Goal: Task Accomplishment & Management: Use online tool/utility

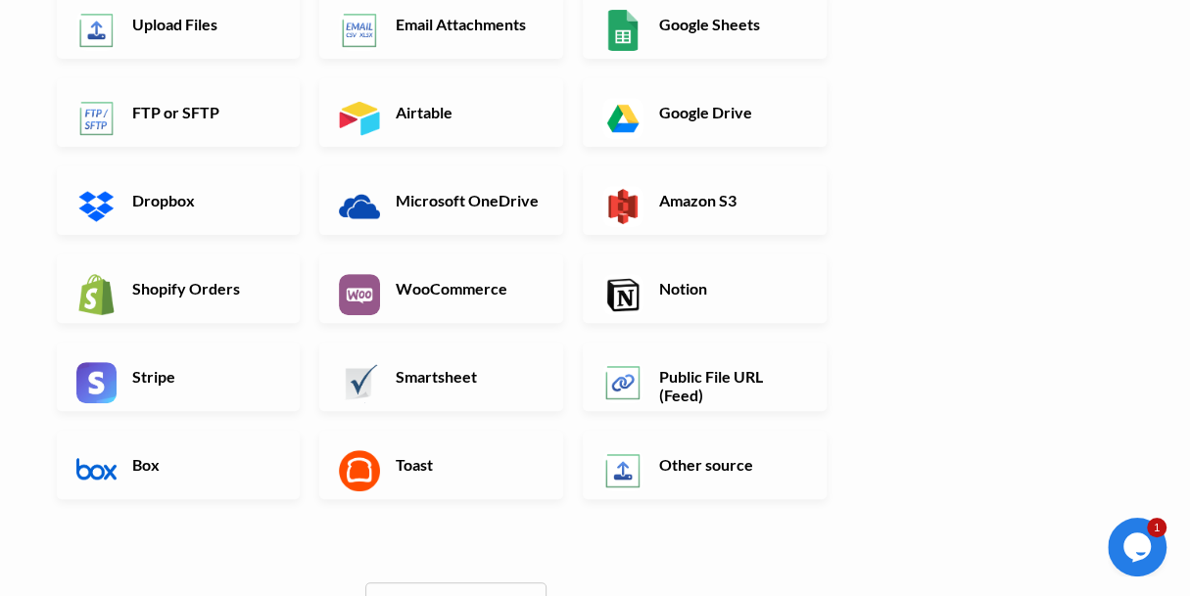
scroll to position [196, 0]
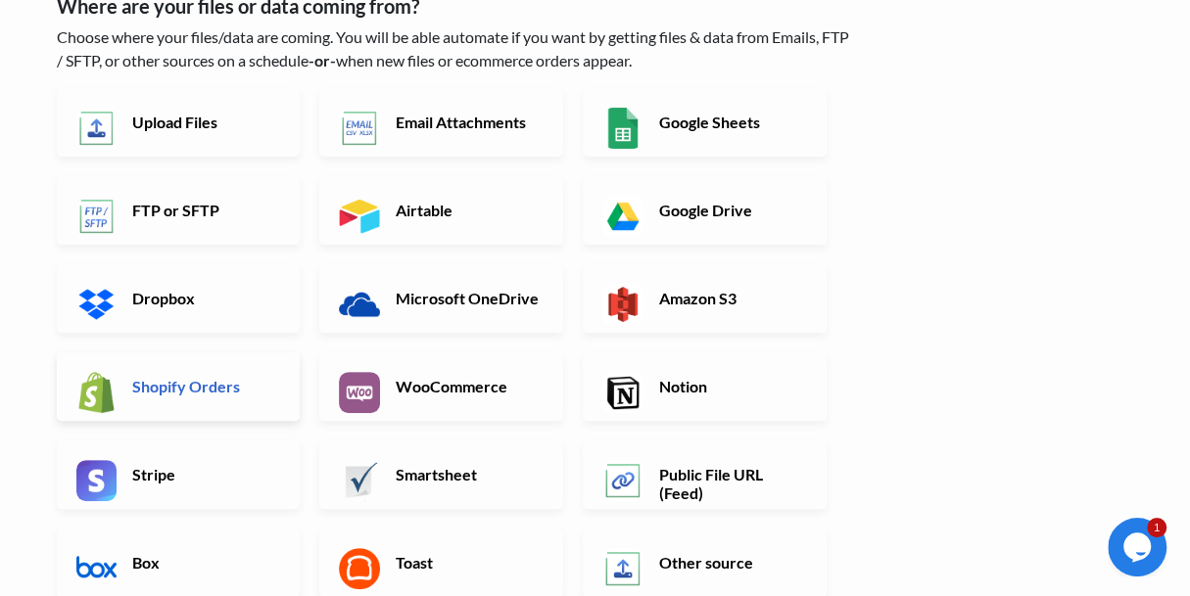
click at [202, 379] on h6 "Shopify Orders" at bounding box center [204, 386] width 154 height 19
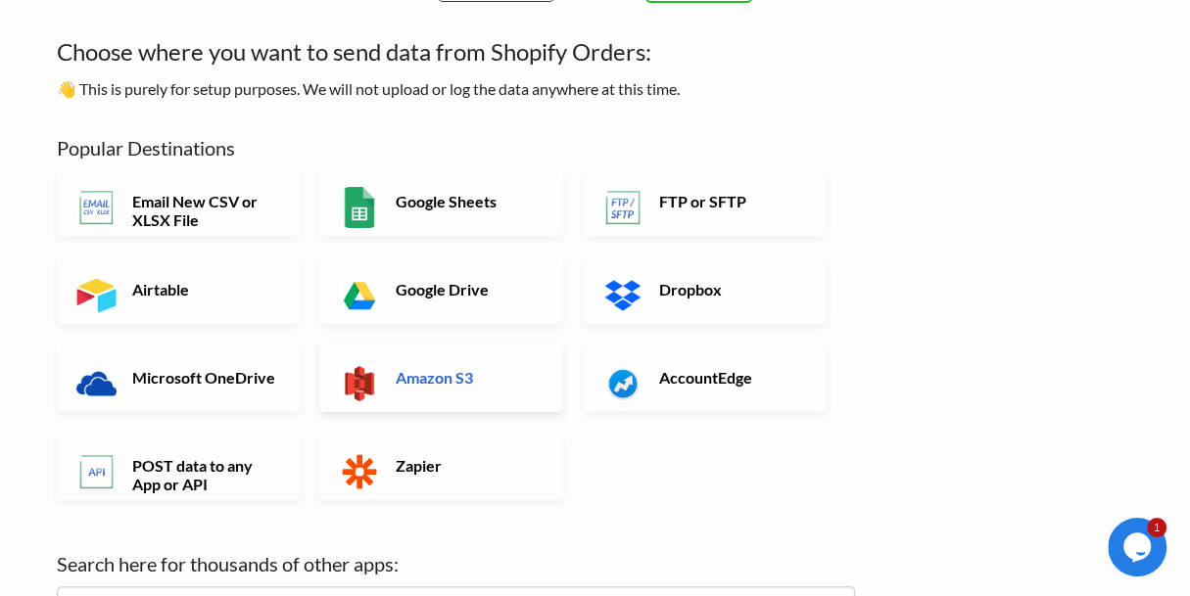
scroll to position [0, 0]
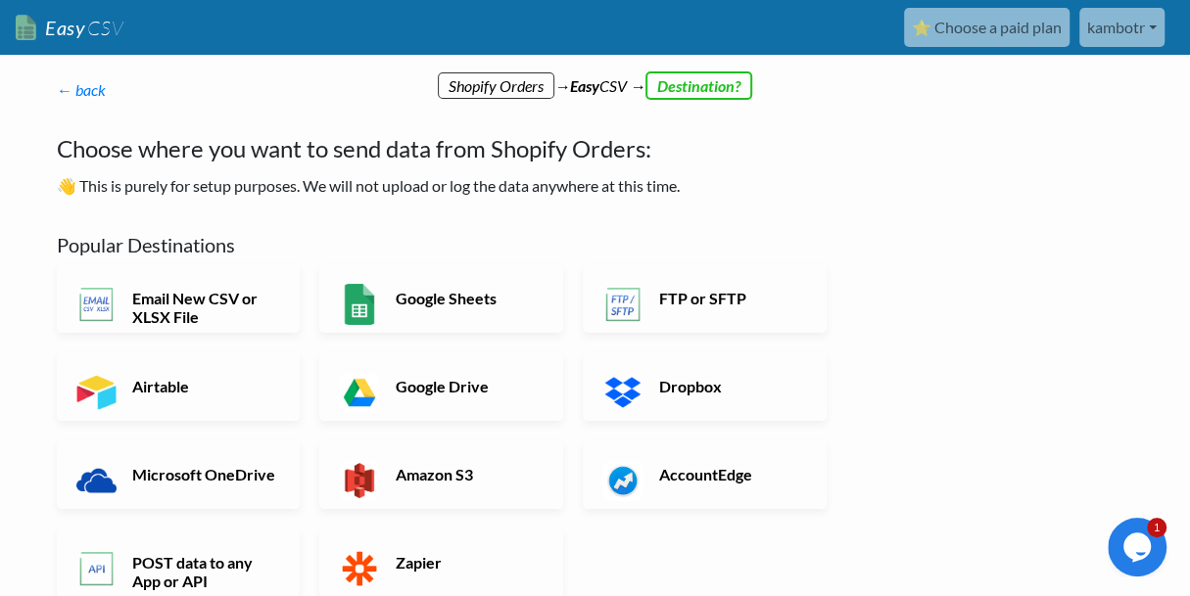
click at [1136, 19] on link "kambotr" at bounding box center [1121, 27] width 85 height 39
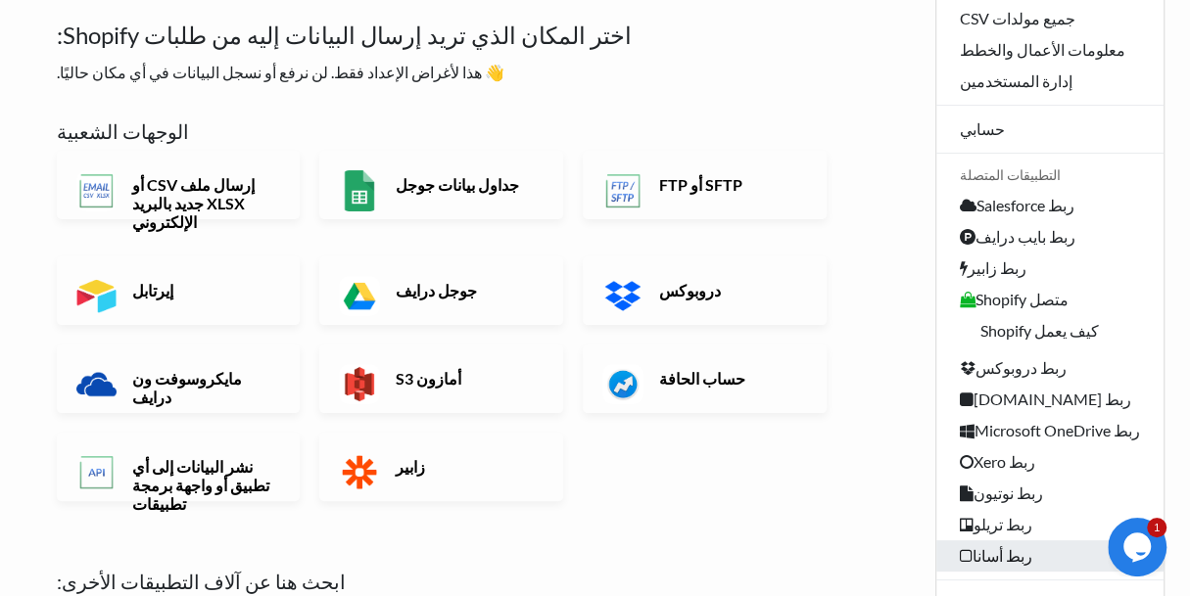
scroll to position [16, 0]
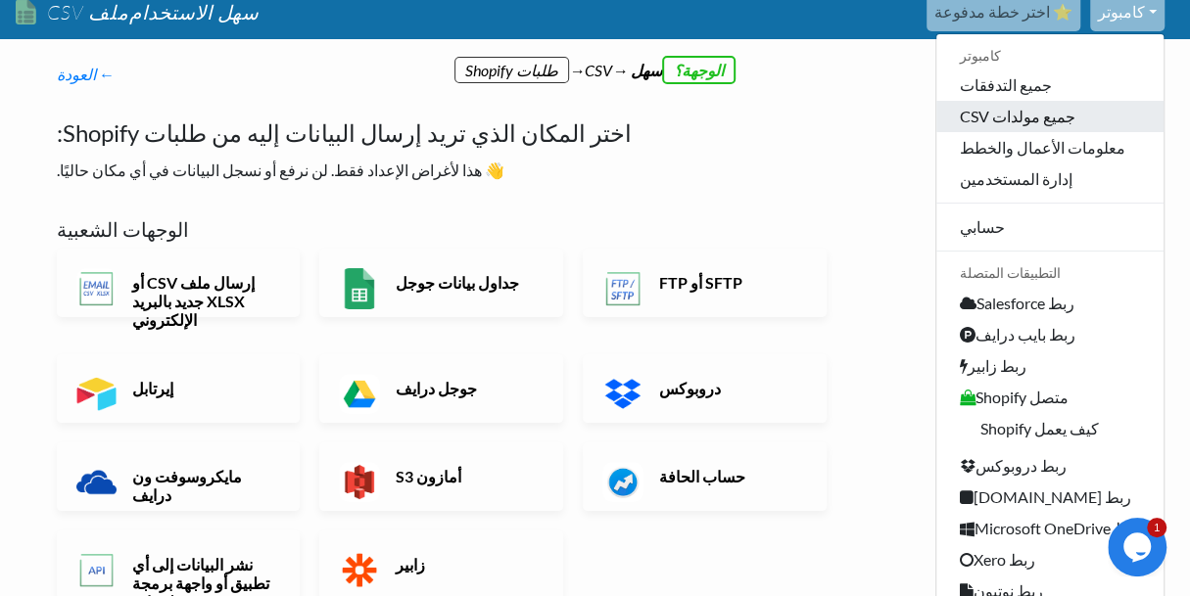
click at [1064, 107] on link "جميع مولدات CSV" at bounding box center [1049, 116] width 227 height 31
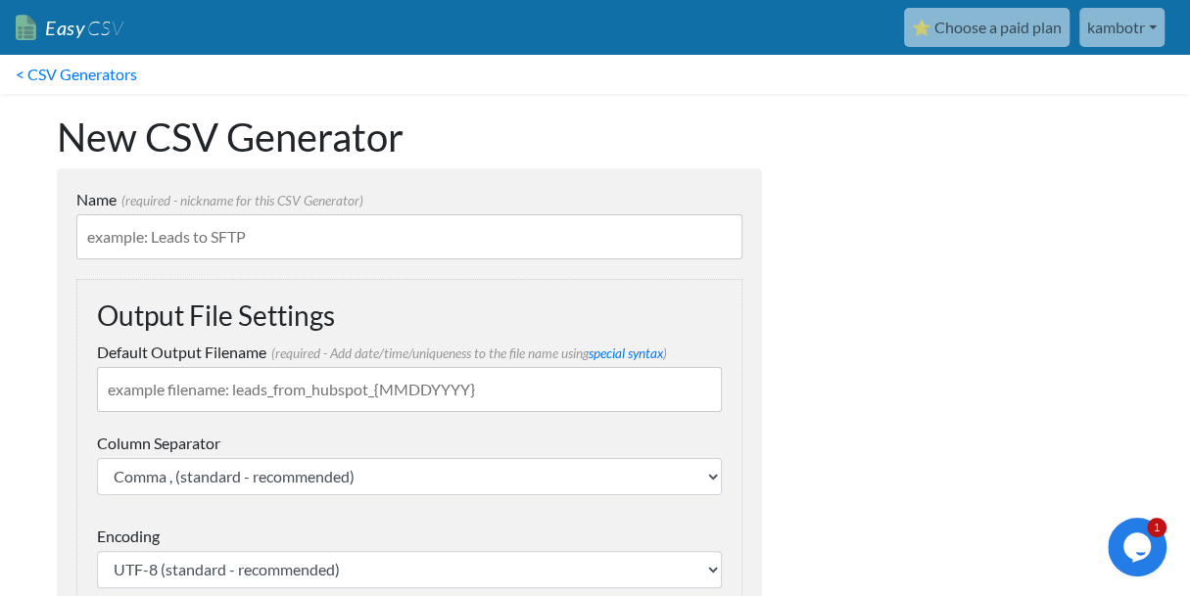
click at [257, 235] on input "Name (required - nickname for this CSV Generator)" at bounding box center [409, 236] width 666 height 45
click at [327, 392] on input "Default Output Filename (required - Add date/time/uniqueness to the file name u…" at bounding box center [409, 389] width 625 height 45
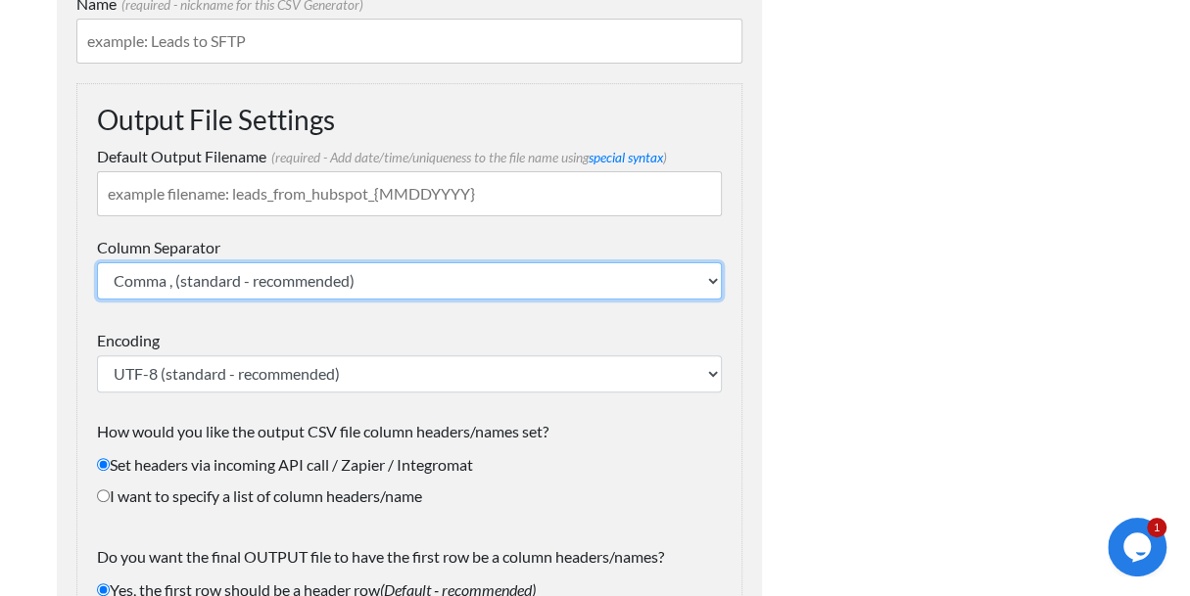
click at [560, 280] on select "Comma , (standard - recommended) Semicolon ; Tab \t Pipe |" at bounding box center [409, 280] width 625 height 37
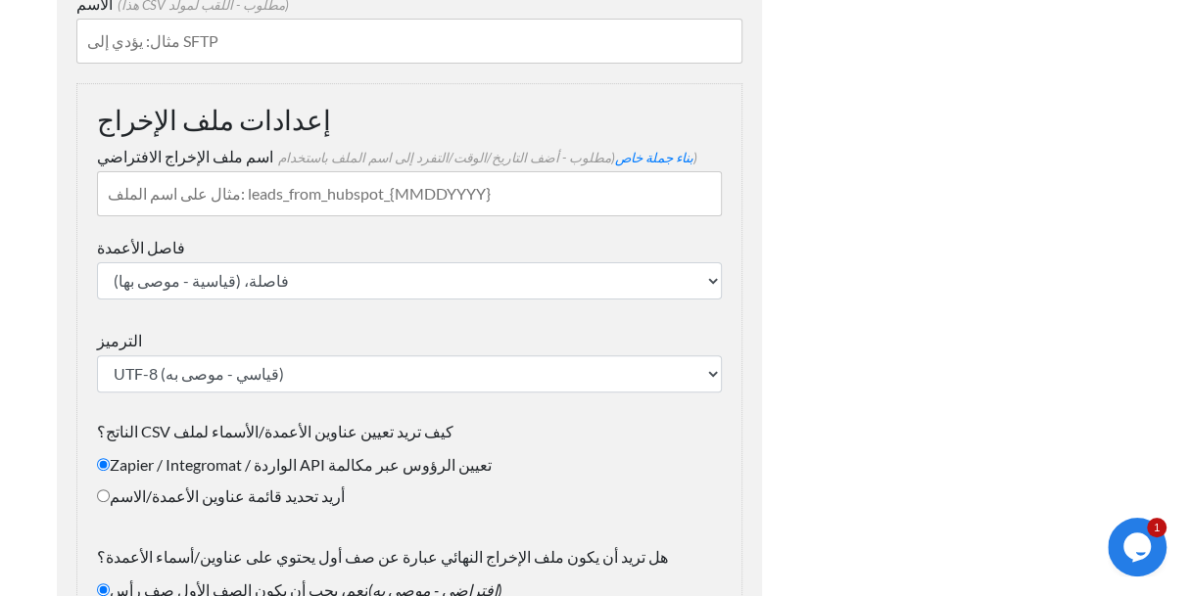
scroll to position [97, 0]
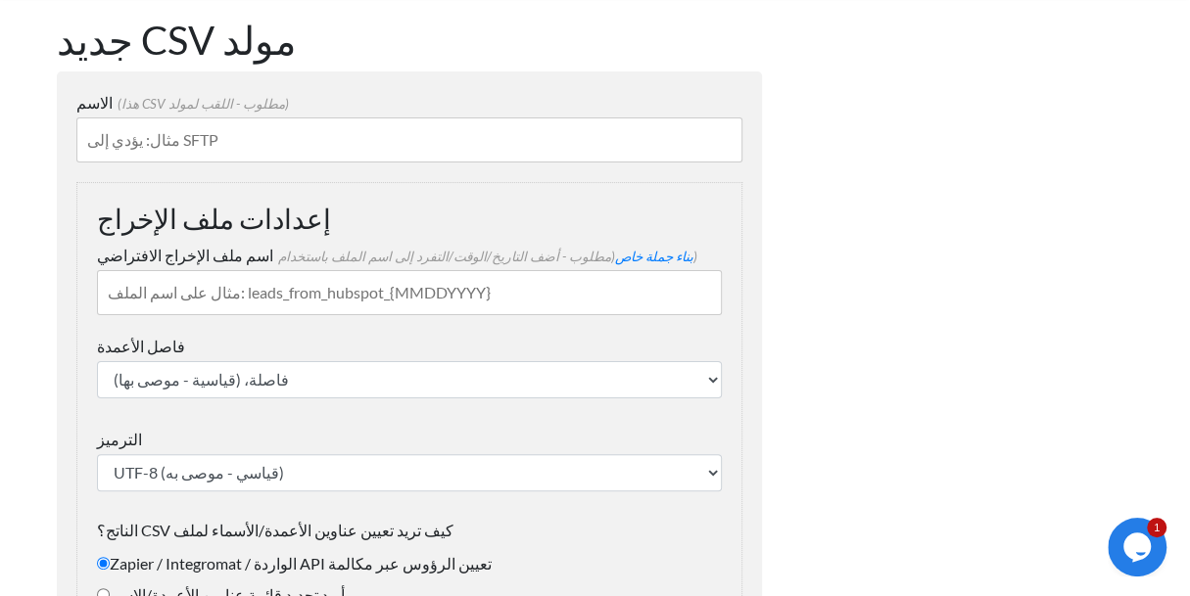
drag, startPoint x: 191, startPoint y: 142, endPoint x: 209, endPoint y: 144, distance: 17.7
click at [209, 144] on input "الاسم (مطلوب - اللقب لمولد CSV هذا)" at bounding box center [409, 140] width 666 height 45
click at [370, 148] on input "الاسم (مطلوب - اللقب لمولد CSV هذا)" at bounding box center [409, 140] width 666 height 45
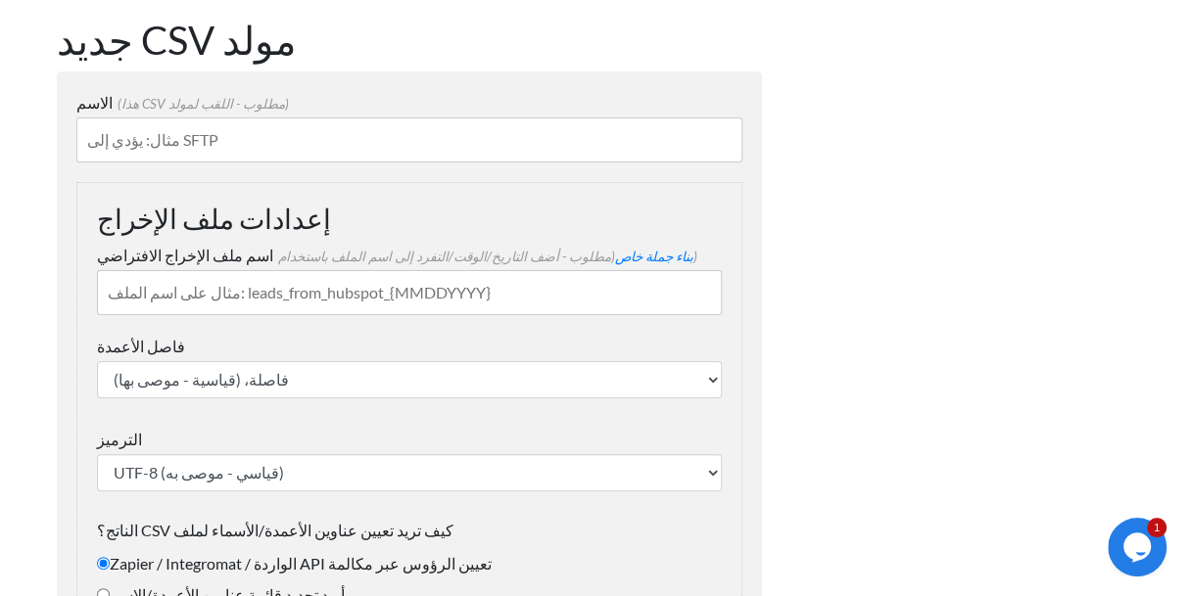
scroll to position [196, 0]
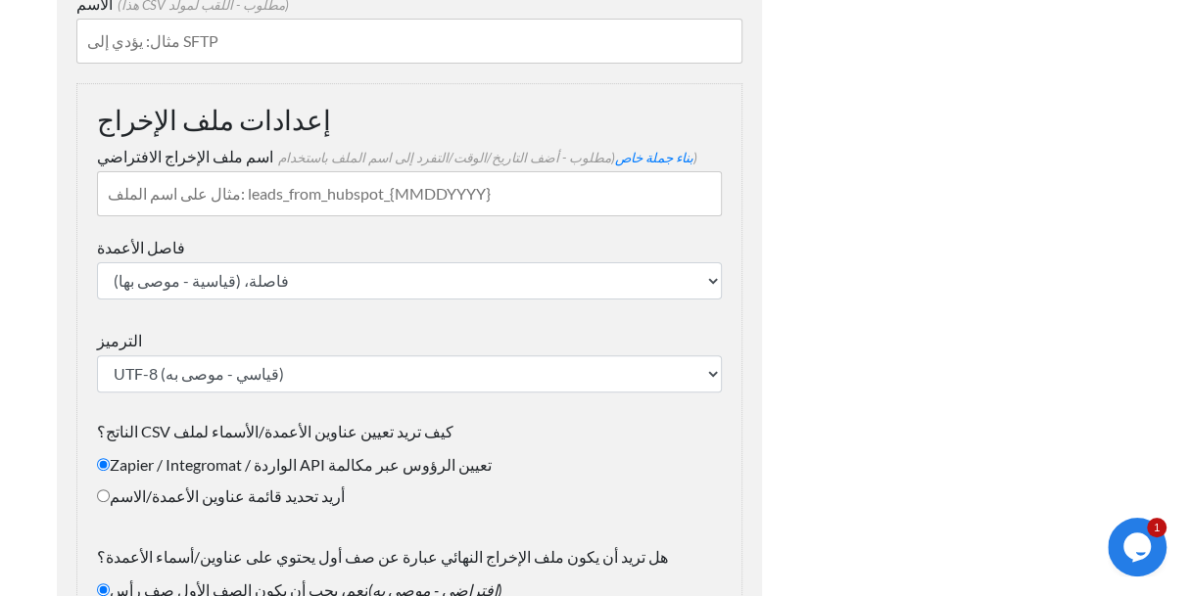
click at [565, 195] on input "اسم ملف الإخراج الافتراضي (مطلوب - أضف التاريخ/الوقت/التفرد إلى اسم الملف باستخ…" at bounding box center [409, 193] width 625 height 45
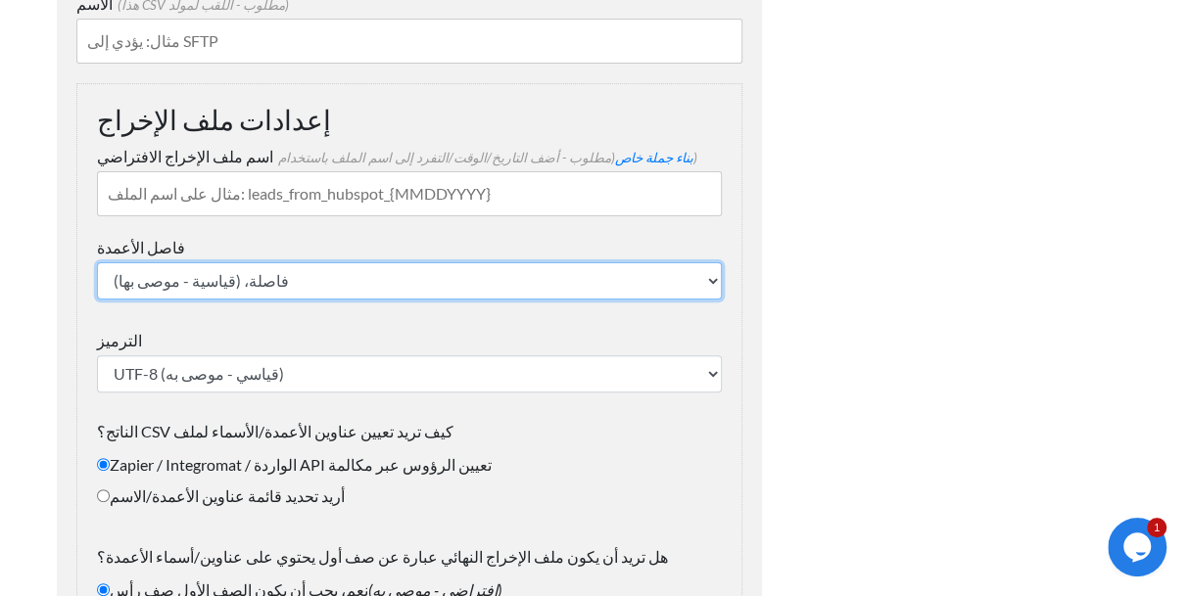
click at [475, 294] on select "فاصلة، (قياسية - موصى بها) فاصلة منقوطة؛ علامة التبويب _t أنبوب |" at bounding box center [409, 280] width 625 height 37
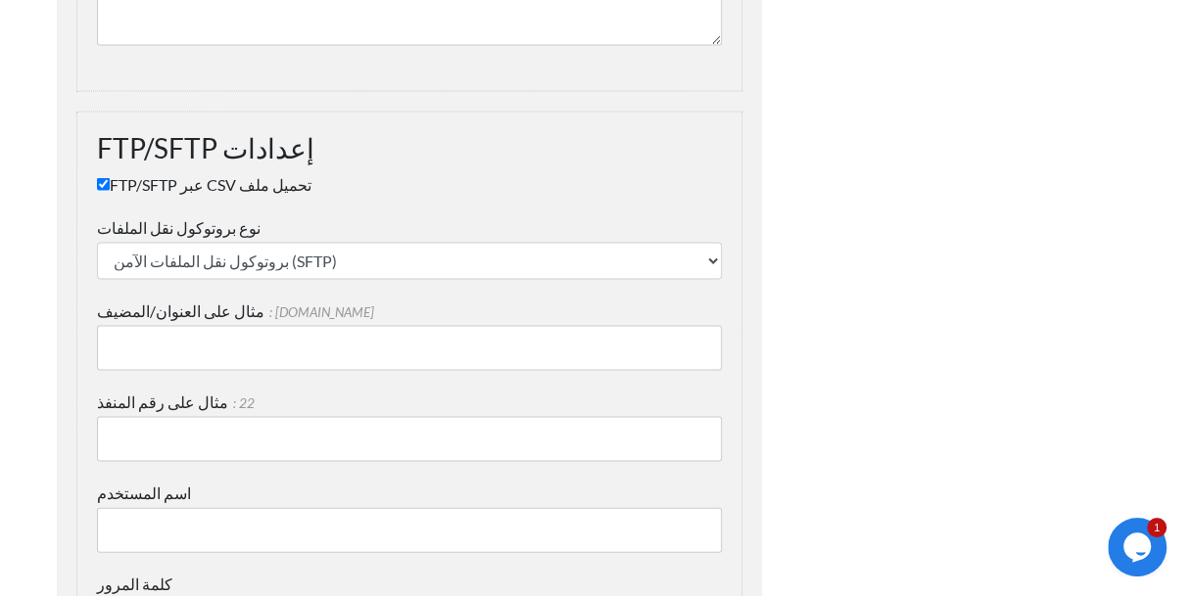
scroll to position [2252, 0]
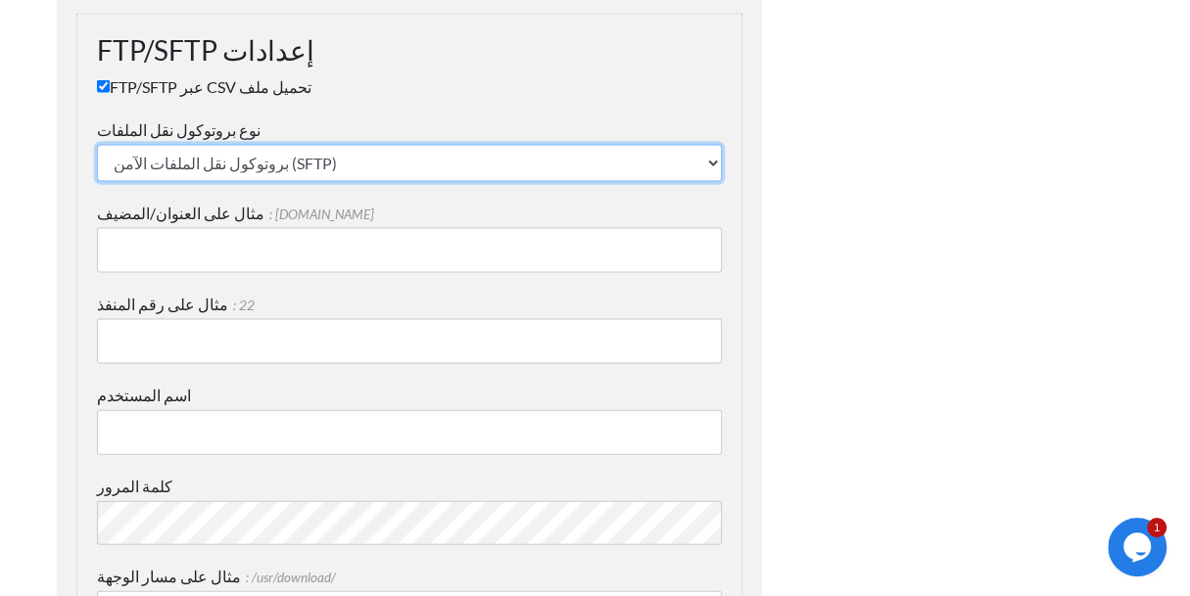
click at [356, 159] on select "بروتوكول نقل الملفات الآمن (SFTP) بروتوكول نقل الملفات FTPS" at bounding box center [409, 163] width 625 height 37
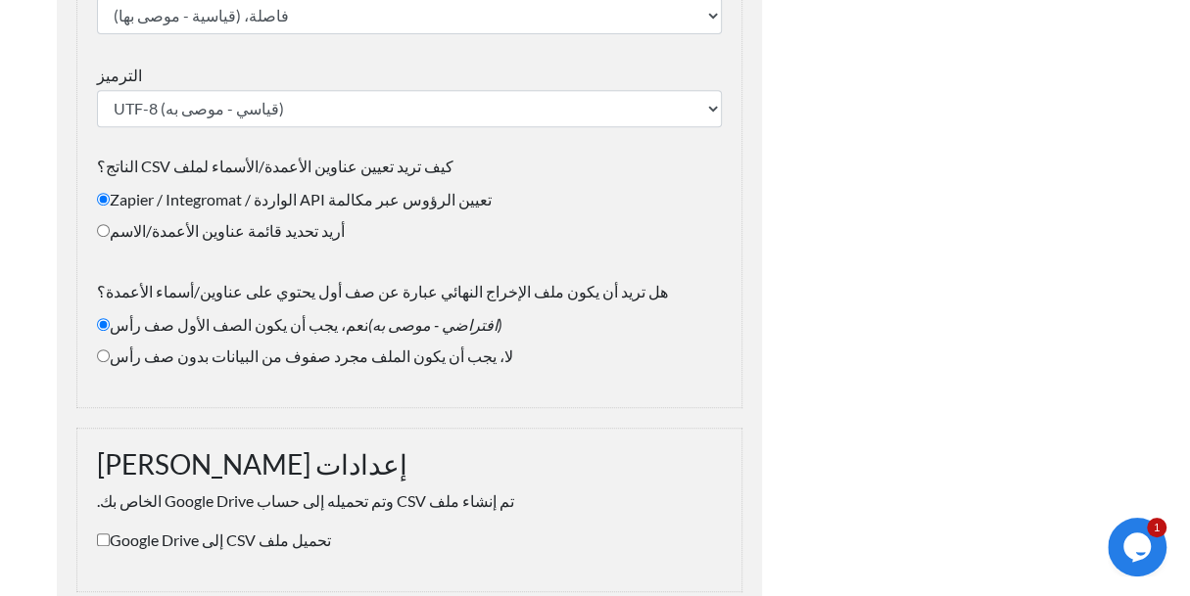
scroll to position [0, 0]
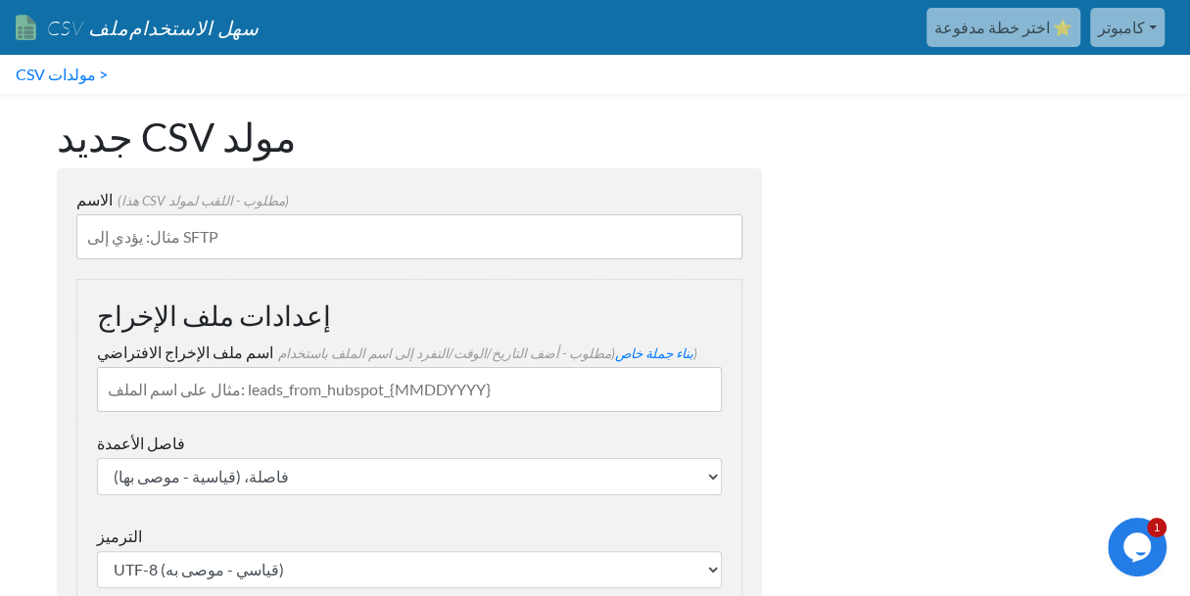
click at [1141, 23] on font "كامبوتر" at bounding box center [1121, 27] width 47 height 19
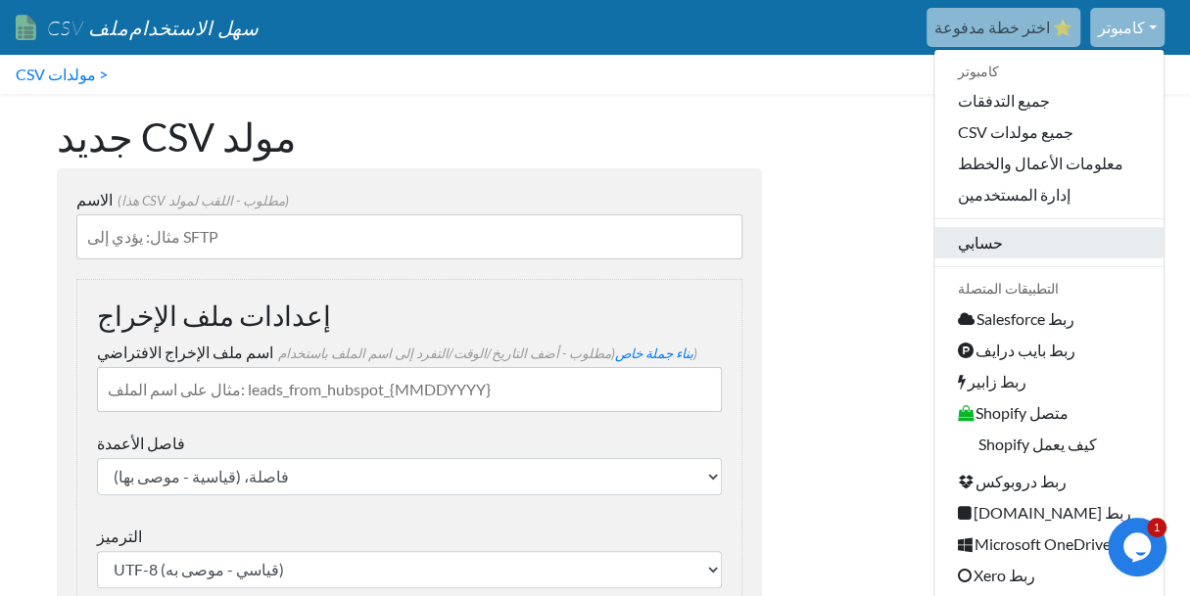
click at [1018, 252] on link "حسابي" at bounding box center [1048, 242] width 229 height 31
